Goal: Task Accomplishment & Management: Use online tool/utility

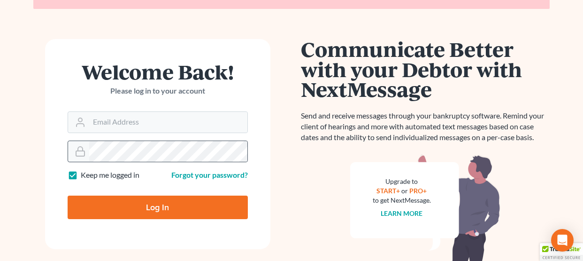
scroll to position [93, 0]
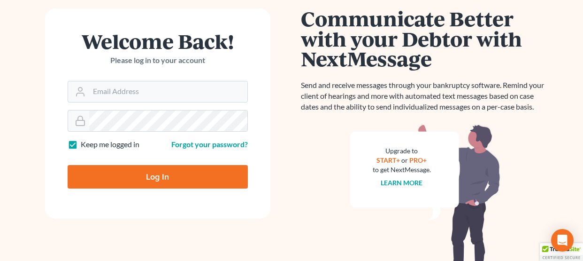
click at [147, 179] on input "Log In" at bounding box center [158, 176] width 180 height 23
type input "Thinking..."
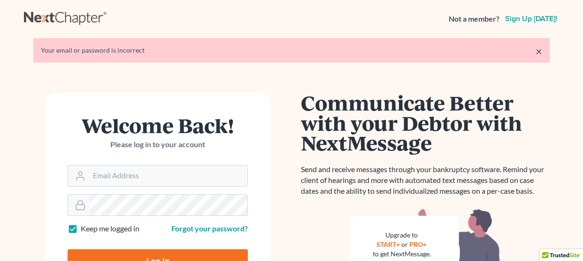
click at [143, 97] on form "Welcome Back! Please log in to your account Email Address Password Keep me logg…" at bounding box center [157, 198] width 225 height 210
click at [151, 187] on form "Welcome Back! Please log in to your account Email Address Password Keep me logg…" at bounding box center [157, 198] width 225 height 210
click at [151, 169] on input "Email Address" at bounding box center [168, 175] width 158 height 21
type input "mgoodin@glfok.com"
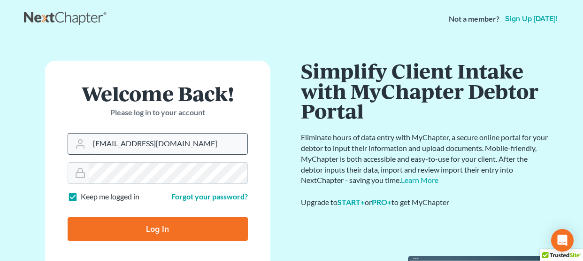
click at [68, 217] on input "Log In" at bounding box center [158, 228] width 180 height 23
type input "Thinking..."
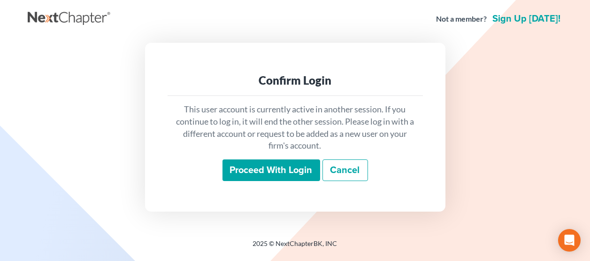
click at [291, 173] on input "Proceed with login" at bounding box center [272, 170] width 98 height 22
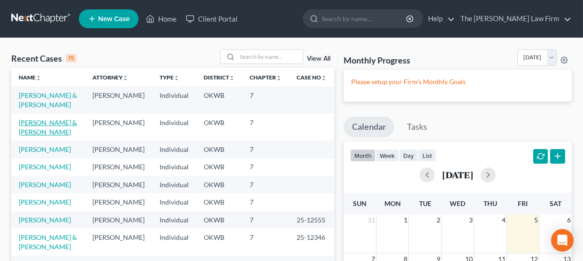
click at [50, 124] on link "[PERSON_NAME] & [PERSON_NAME]" at bounding box center [48, 126] width 58 height 17
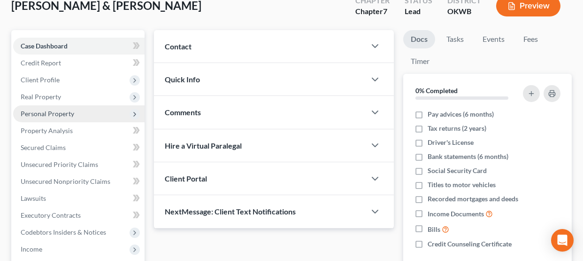
scroll to position [141, 0]
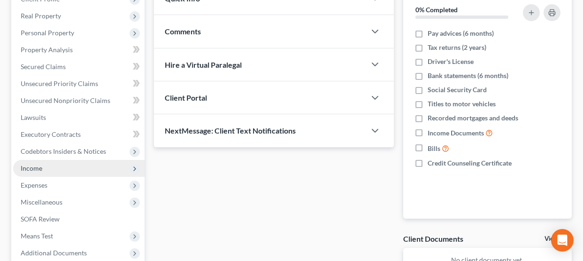
click at [52, 169] on span "Income" at bounding box center [79, 168] width 132 height 17
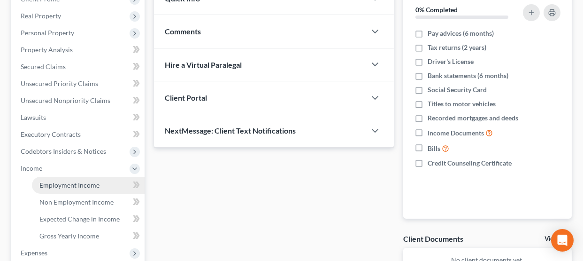
click at [67, 187] on span "Employment Income" at bounding box center [69, 185] width 60 height 8
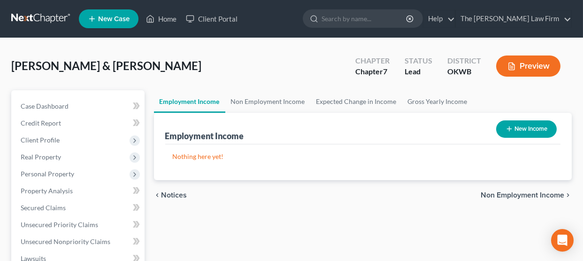
click at [525, 125] on button "New Income" at bounding box center [527, 128] width 61 height 17
select select "0"
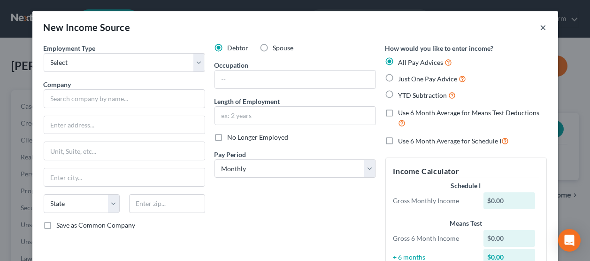
click at [543, 30] on button "×" at bounding box center [544, 27] width 7 height 11
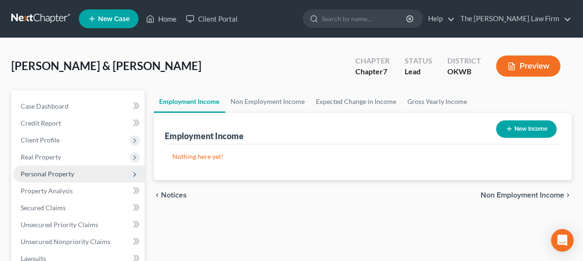
scroll to position [187, 0]
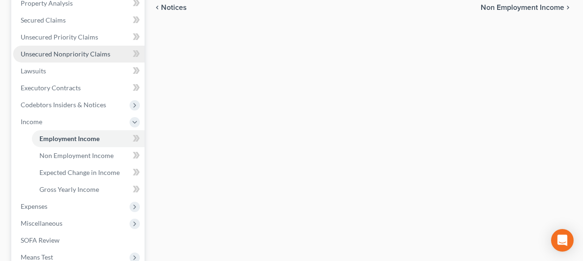
click at [66, 56] on span "Unsecured Nonpriority Claims" at bounding box center [66, 54] width 90 height 8
